Goal: Task Accomplishment & Management: Use online tool/utility

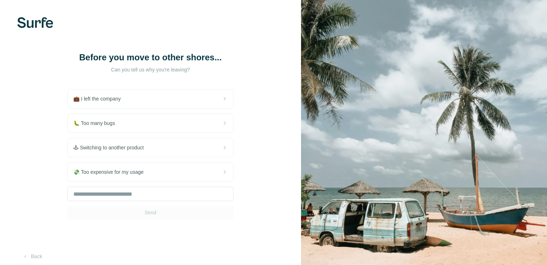
click at [151, 148] on div "🕹 Switching to another product" at bounding box center [150, 147] width 165 height 19
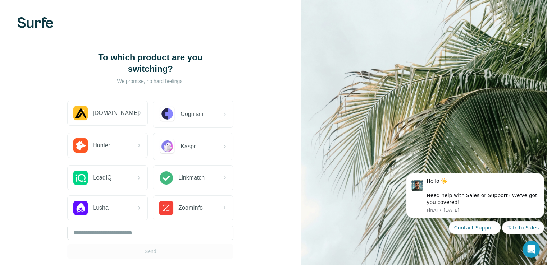
scroll to position [45, 0]
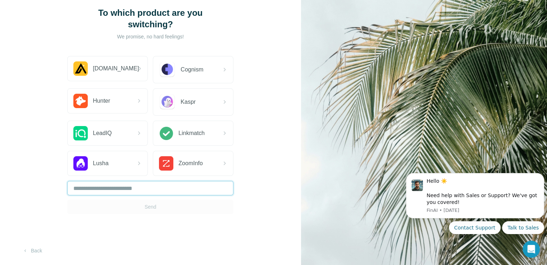
click at [132, 186] on input "text" at bounding box center [150, 188] width 166 height 14
type input "*"
click at [136, 208] on button "Send" at bounding box center [150, 207] width 166 height 14
